Goal: Information Seeking & Learning: Learn about a topic

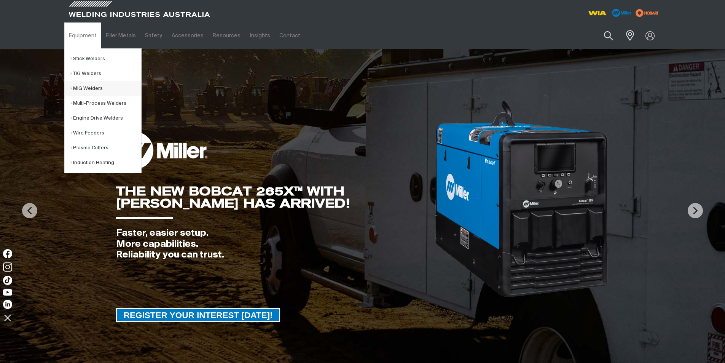
click at [87, 88] on link "MIG Welders" at bounding box center [105, 88] width 71 height 15
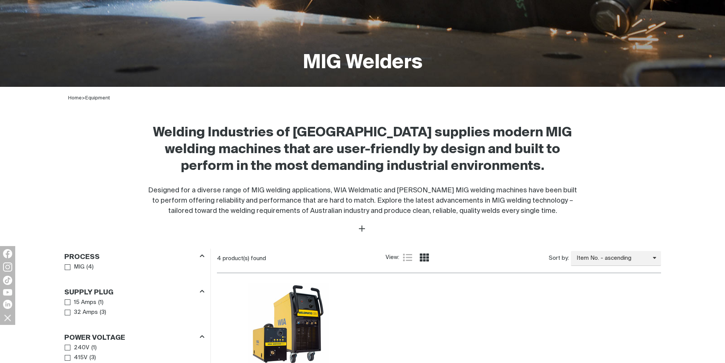
scroll to position [266, 0]
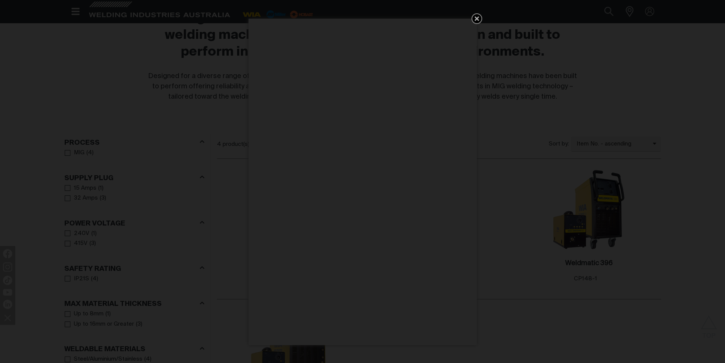
click at [480, 18] on icon "Get 5 WIA Welding Guides Free!" at bounding box center [476, 18] width 9 height 9
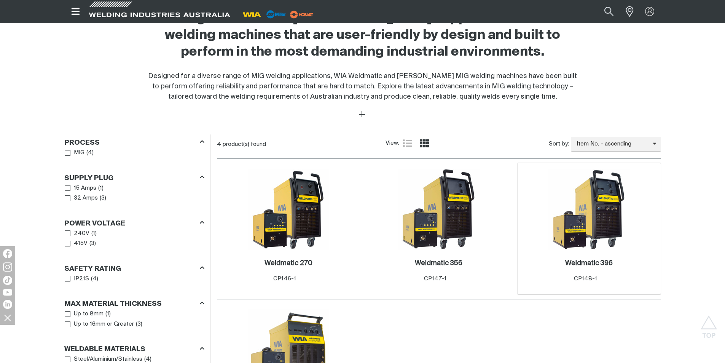
scroll to position [343, 0]
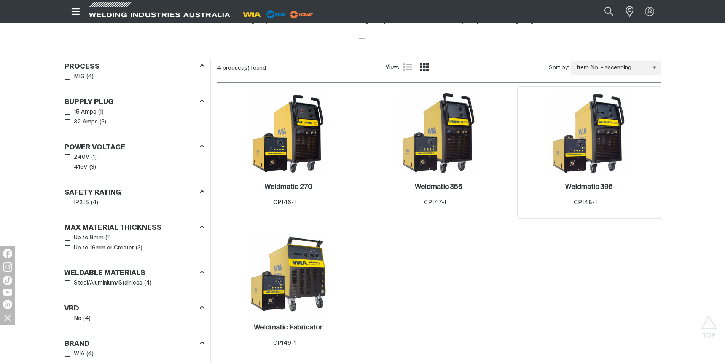
click at [591, 152] on img at bounding box center [589, 132] width 81 height 81
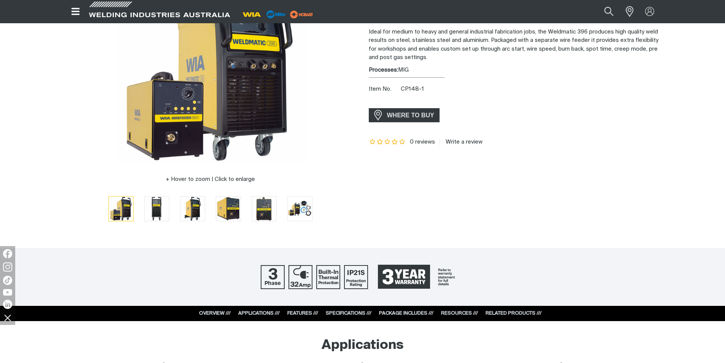
scroll to position [190, 0]
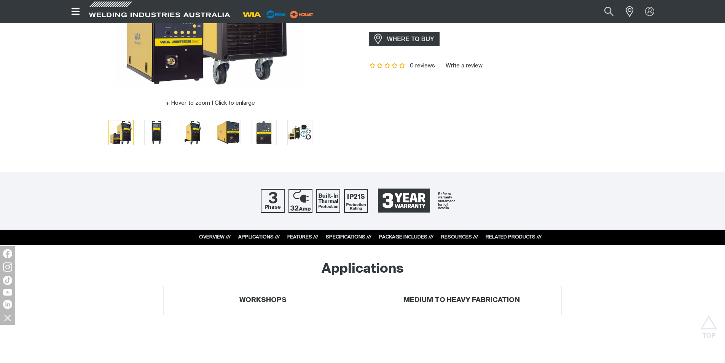
click at [346, 237] on link "SPECIFICATIONS ///" at bounding box center [349, 236] width 46 height 5
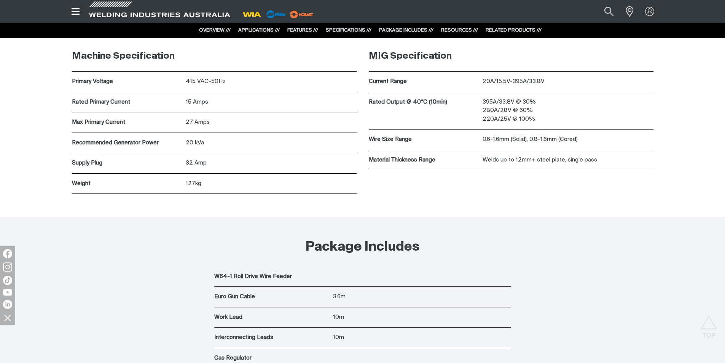
scroll to position [2318, 0]
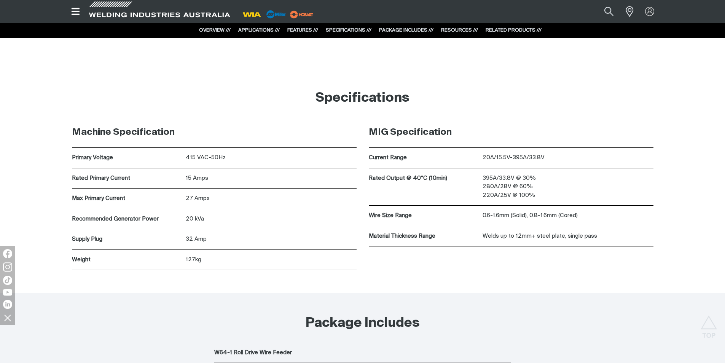
click at [405, 30] on link "PACKAGE INCLUDES ///" at bounding box center [406, 30] width 54 height 5
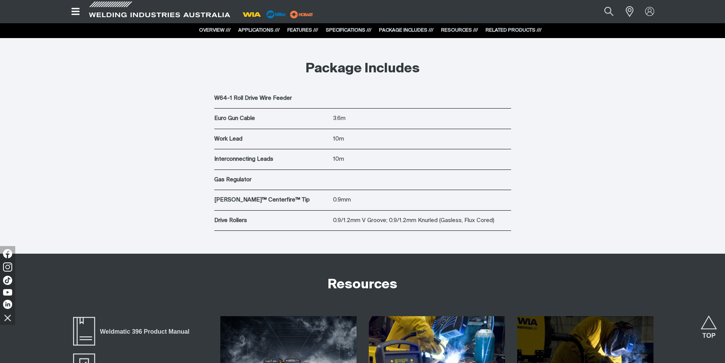
click at [461, 29] on link "RESOURCES ///" at bounding box center [459, 30] width 37 height 5
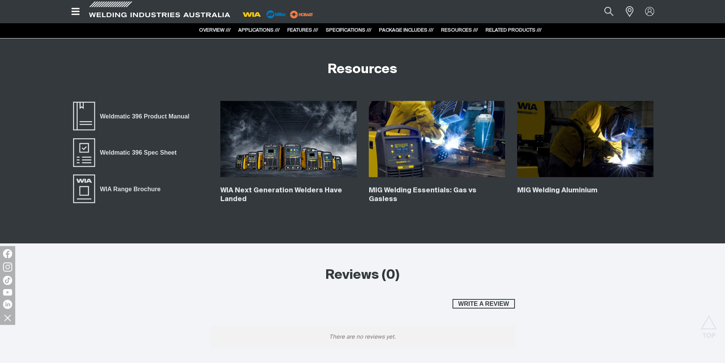
click at [501, 29] on link "RELATED PRODUCTS ///" at bounding box center [514, 30] width 56 height 5
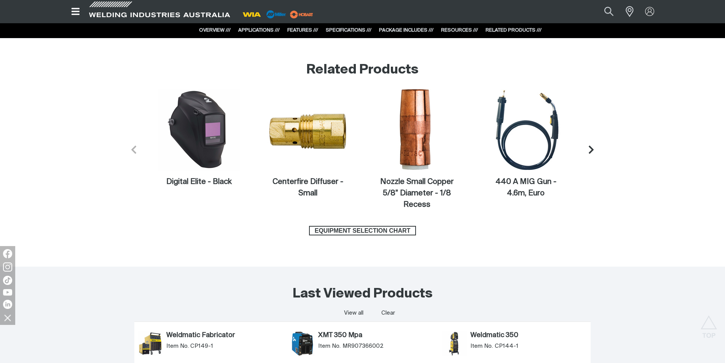
click at [455, 29] on link "RESOURCES ///" at bounding box center [459, 30] width 37 height 5
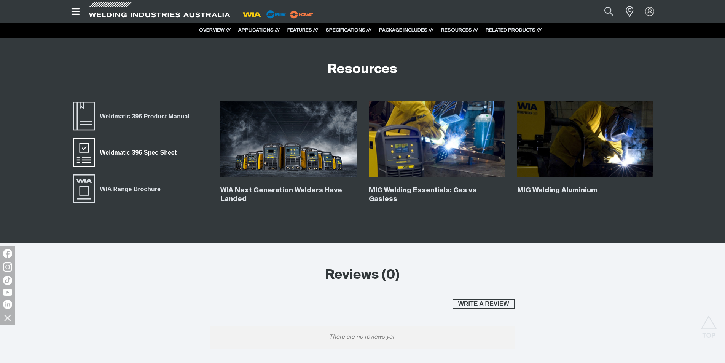
click at [137, 146] on link "Weldmatic 396 Spec Sheet" at bounding box center [127, 152] width 110 height 30
